Goal: Find specific page/section: Find specific page/section

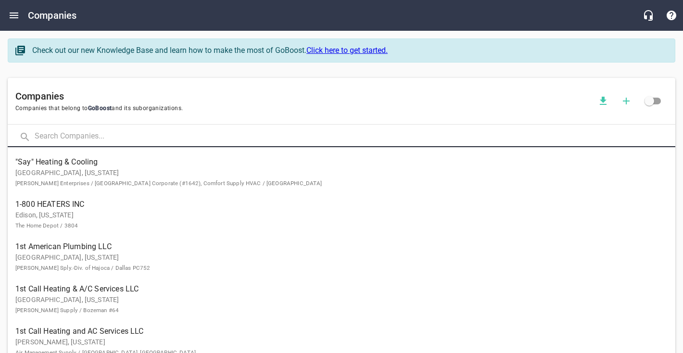
click at [218, 130] on input "text" at bounding box center [355, 137] width 641 height 21
type input "a team"
click button at bounding box center [0, 0] width 0 height 0
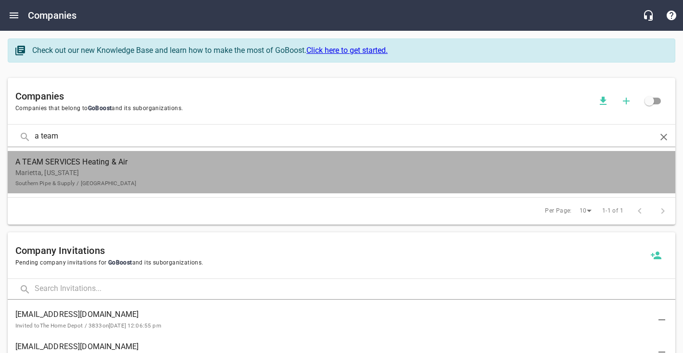
click at [211, 182] on p "[GEOGRAPHIC_DATA], [US_STATE] Southern Pipe & Supply / [GEOGRAPHIC_DATA]" at bounding box center [333, 178] width 637 height 20
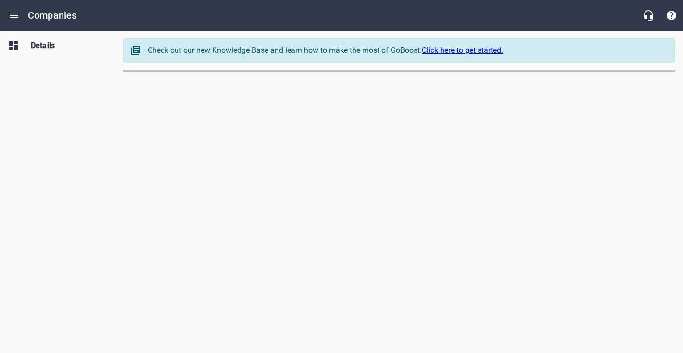
select select "[US_STATE]"
select select "62"
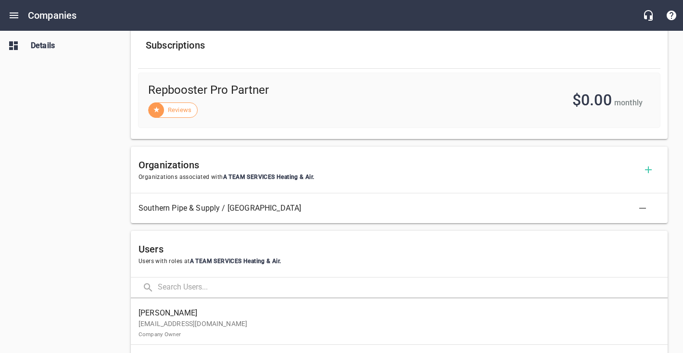
scroll to position [356, 0]
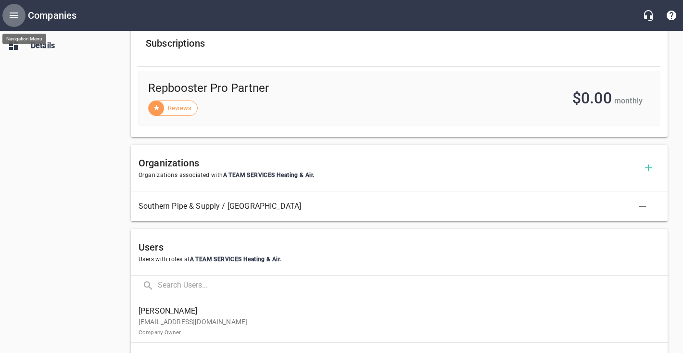
click at [16, 18] on icon "Open drawer" at bounding box center [14, 16] width 12 height 12
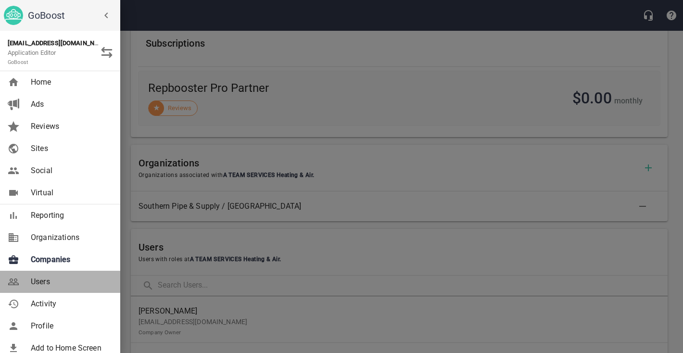
click at [38, 283] on span "Users" at bounding box center [70, 282] width 78 height 12
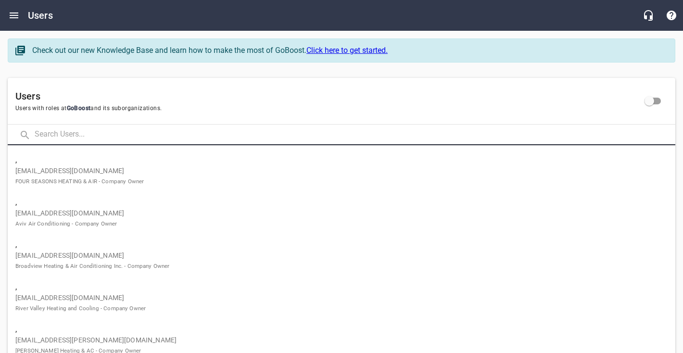
click at [86, 129] on input "text" at bounding box center [355, 135] width 641 height 21
type input "[DEMOGRAPHIC_DATA]"
click button at bounding box center [0, 0] width 0 height 0
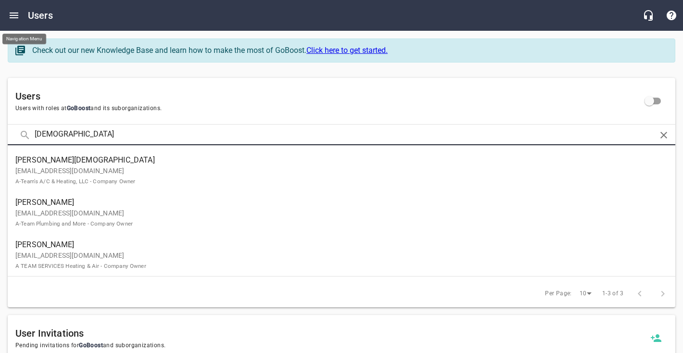
click at [15, 16] on icon "Open drawer" at bounding box center [14, 16] width 12 height 12
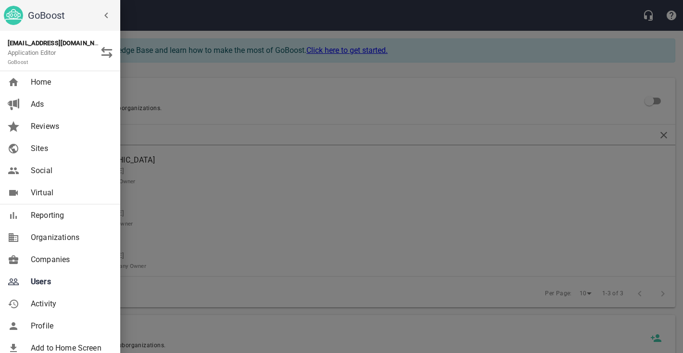
click at [52, 256] on span "Companies" at bounding box center [70, 260] width 78 height 12
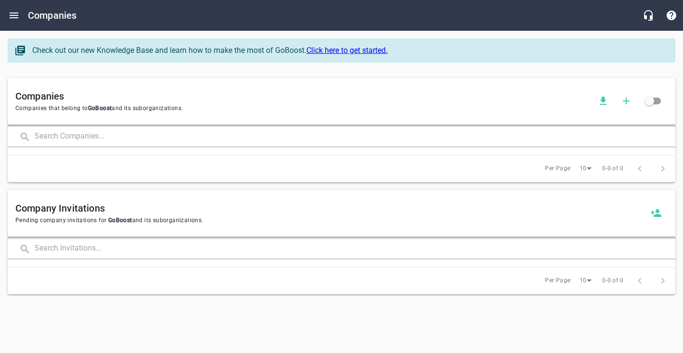
click at [68, 137] on input "text" at bounding box center [355, 137] width 641 height 21
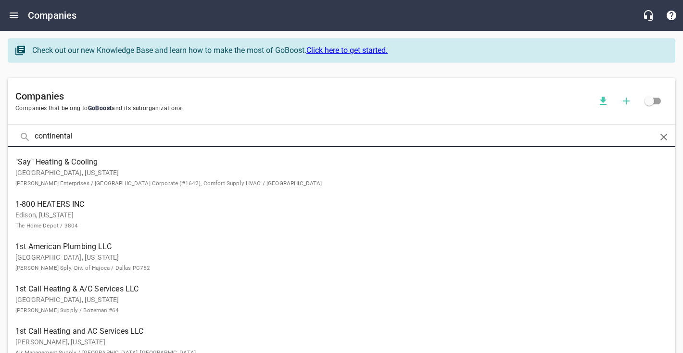
type input "continental"
click button at bounding box center [0, 0] width 0 height 0
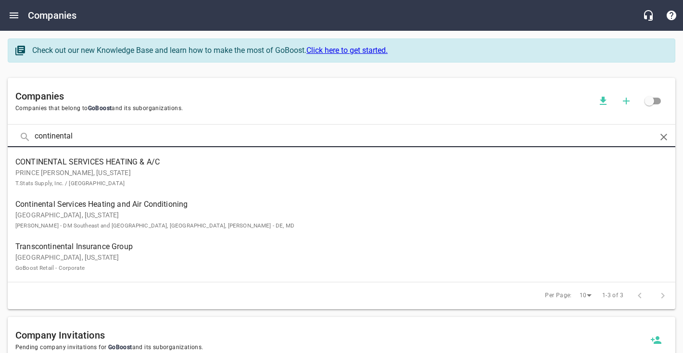
click at [31, 206] on span "Continental Services Heating and Air Conditioning" at bounding box center [333, 205] width 637 height 12
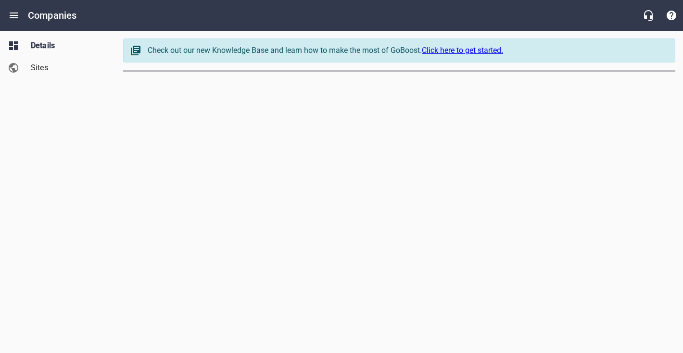
select select "[US_STATE]"
select select "5"
